Goal: Task Accomplishment & Management: Use online tool/utility

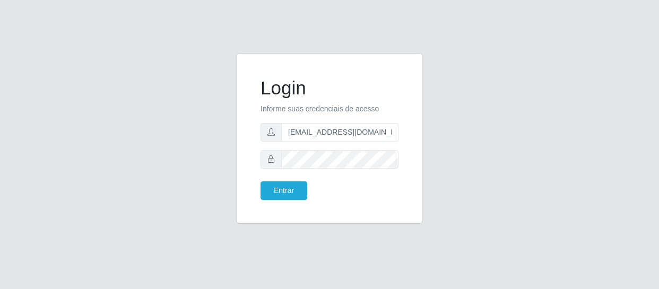
click at [260, 181] on button "Entrar" at bounding box center [283, 190] width 47 height 19
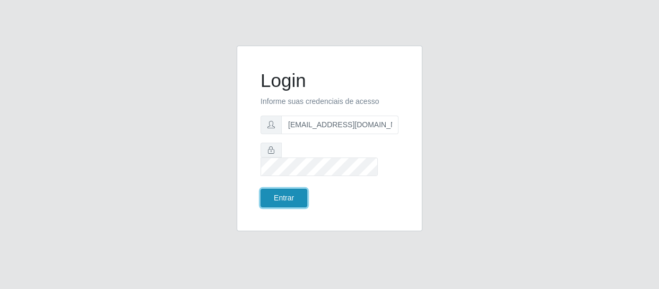
click at [291, 189] on button "Entrar" at bounding box center [283, 198] width 47 height 19
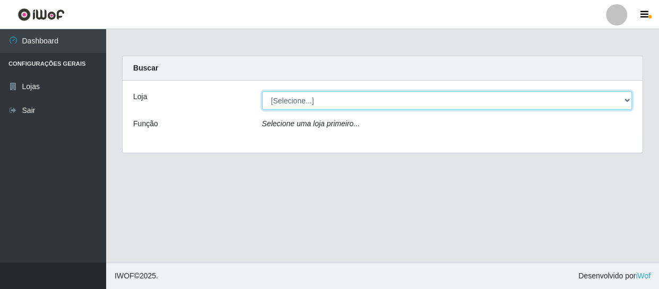
click at [320, 96] on select "[Selecione...] SuperFácil Atacado - São Gonçalo do Amarante" at bounding box center [447, 100] width 370 height 19
select select "408"
click at [262, 91] on select "[Selecione...] SuperFácil Atacado - São Gonçalo do Amarante" at bounding box center [447, 100] width 370 height 19
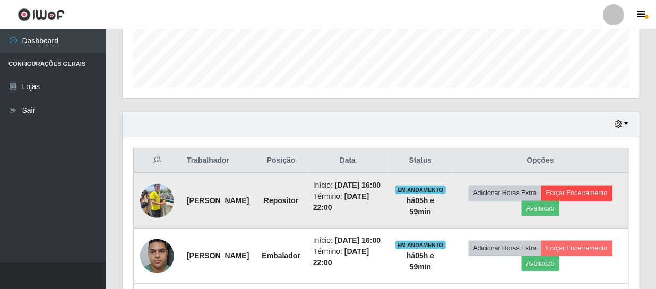
scroll to position [337, 0]
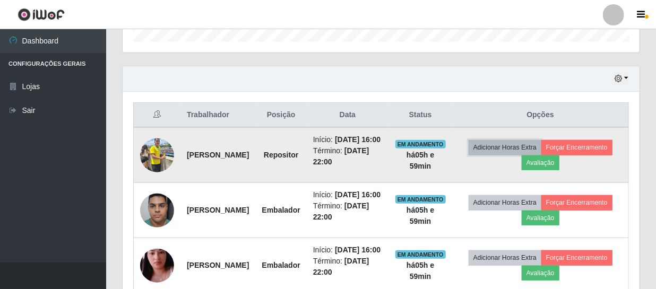
click at [541, 155] on button "Adicionar Horas Extra" at bounding box center [504, 147] width 73 height 15
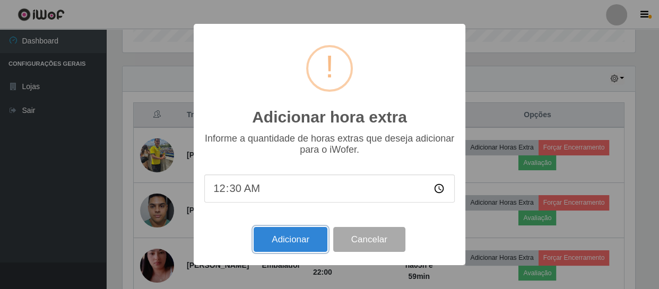
drag, startPoint x: 284, startPoint y: 239, endPoint x: 597, endPoint y: 76, distance: 352.8
click at [596, 76] on div "Adicionar hora extra × Informe a quantidade de horas extras que deseja adiciona…" at bounding box center [329, 144] width 659 height 289
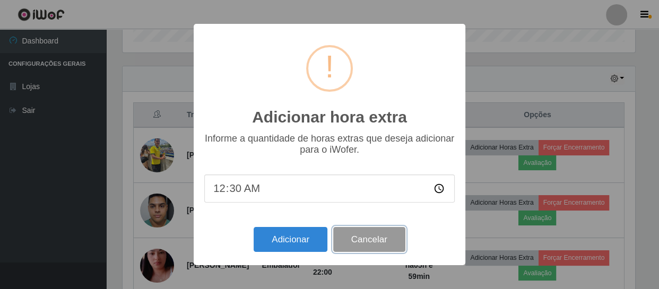
click at [382, 244] on button "Cancelar" at bounding box center [369, 239] width 72 height 25
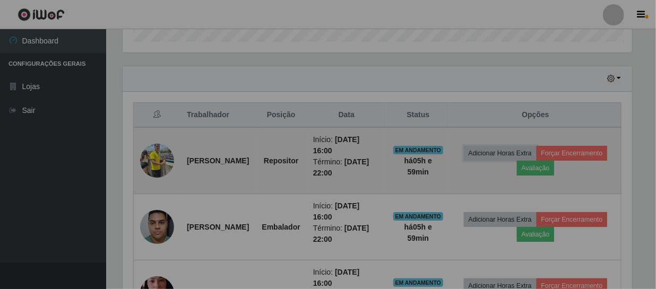
scroll to position [220, 517]
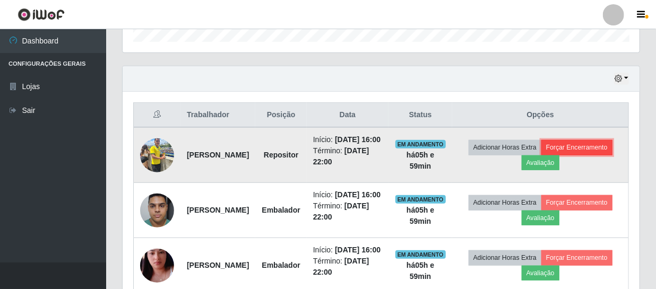
click at [541, 155] on button "Forçar Encerramento" at bounding box center [576, 147] width 71 height 15
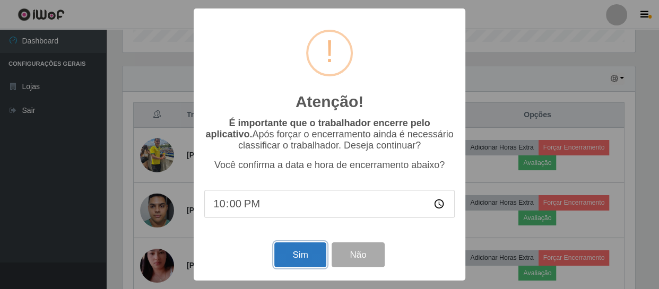
click at [292, 260] on button "Sim" at bounding box center [299, 254] width 51 height 25
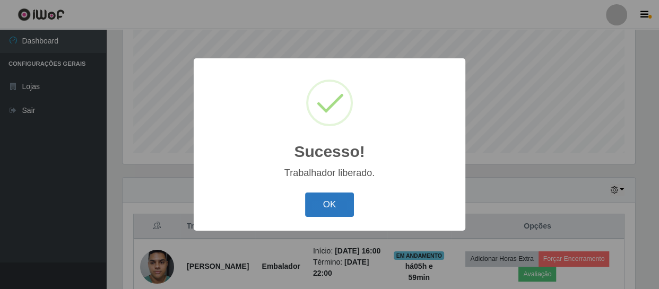
click at [311, 197] on button "OK" at bounding box center [329, 205] width 49 height 25
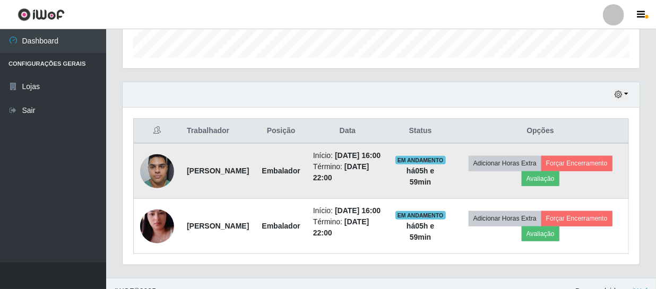
scroll to position [323, 0]
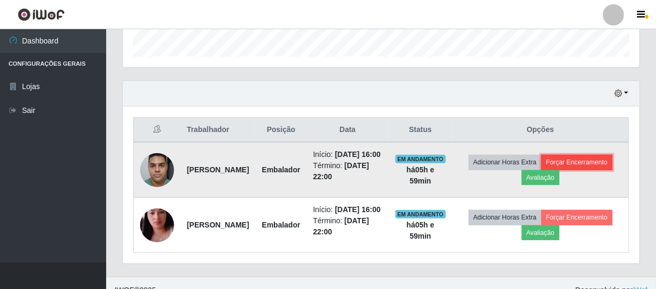
click at [541, 170] on button "Forçar Encerramento" at bounding box center [576, 162] width 71 height 15
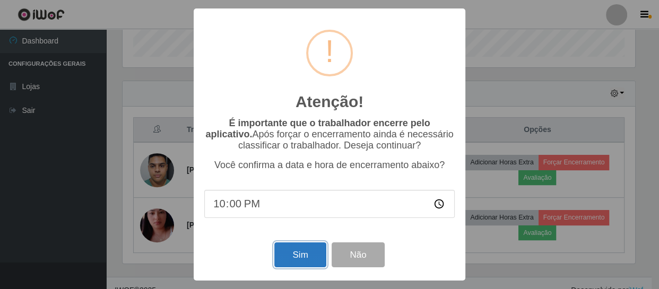
click at [294, 253] on button "Sim" at bounding box center [299, 254] width 51 height 25
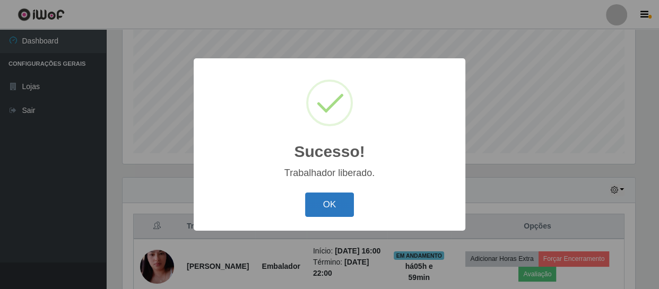
click at [352, 203] on button "OK" at bounding box center [329, 205] width 49 height 25
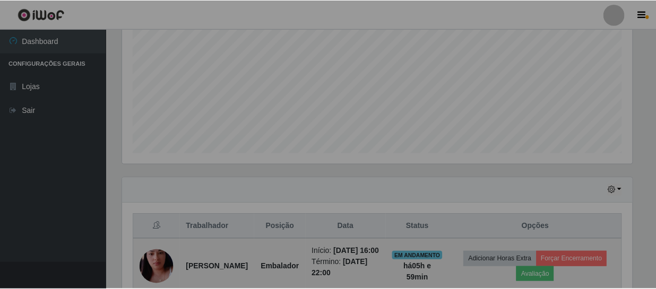
scroll to position [220, 517]
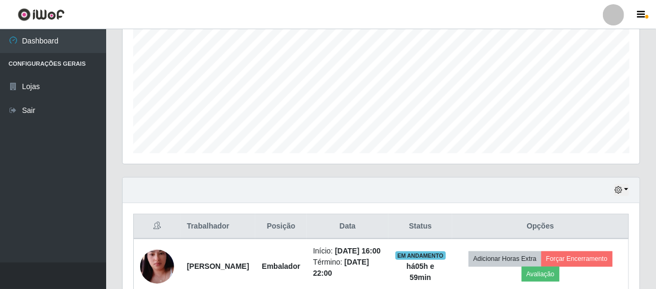
click at [527, 190] on div "Hoje 1 dia 3 dias 1 Semana Não encerrados" at bounding box center [381, 190] width 517 height 25
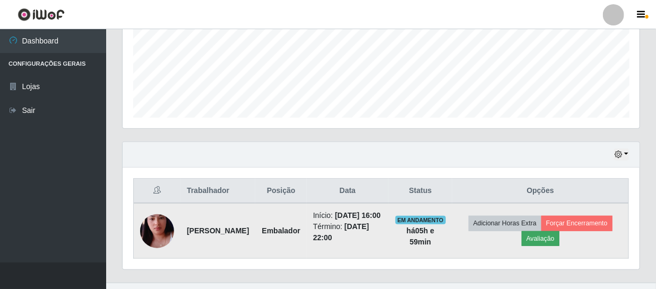
scroll to position [292, 0]
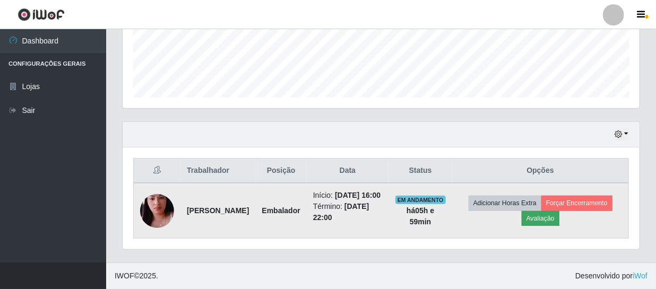
click at [544, 220] on td "Adicionar Horas Extra Forçar Encerramento Avaliação" at bounding box center [540, 211] width 176 height 56
click at [512, 198] on button "Adicionar Horas Extra" at bounding box center [504, 203] width 73 height 15
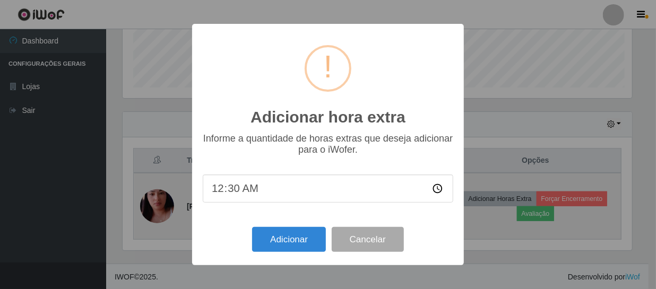
scroll to position [220, 512]
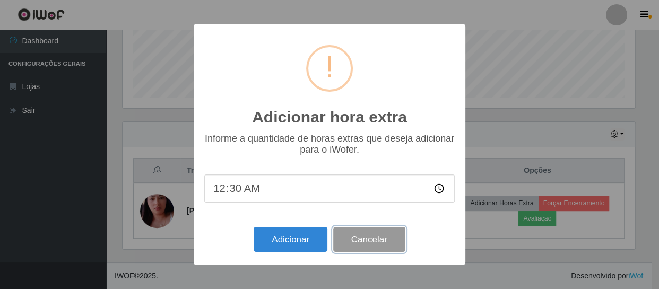
click at [387, 240] on button "Cancelar" at bounding box center [369, 239] width 72 height 25
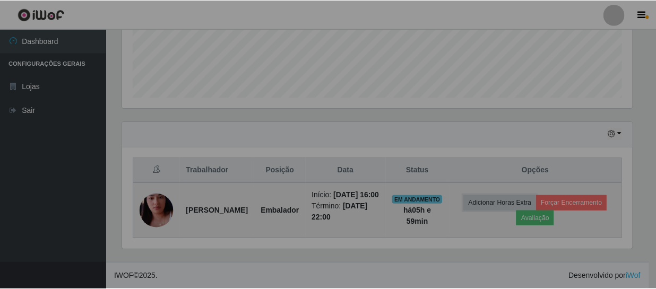
scroll to position [0, 0]
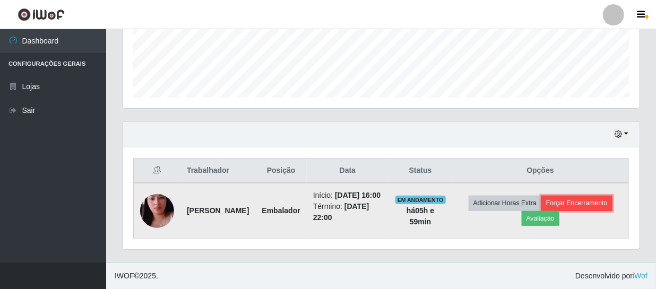
click at [576, 199] on button "Forçar Encerramento" at bounding box center [576, 203] width 71 height 15
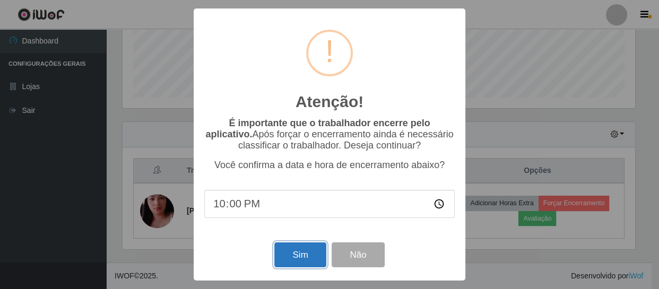
click at [293, 257] on button "Sim" at bounding box center [299, 254] width 51 height 25
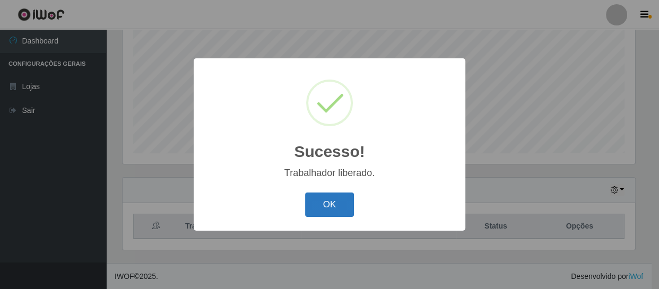
click at [347, 213] on button "OK" at bounding box center [329, 205] width 49 height 25
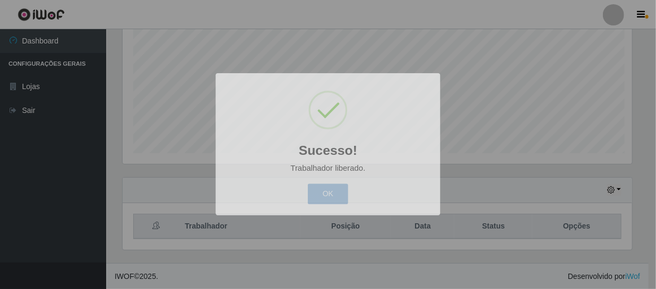
scroll to position [220, 517]
